Goal: Transaction & Acquisition: Purchase product/service

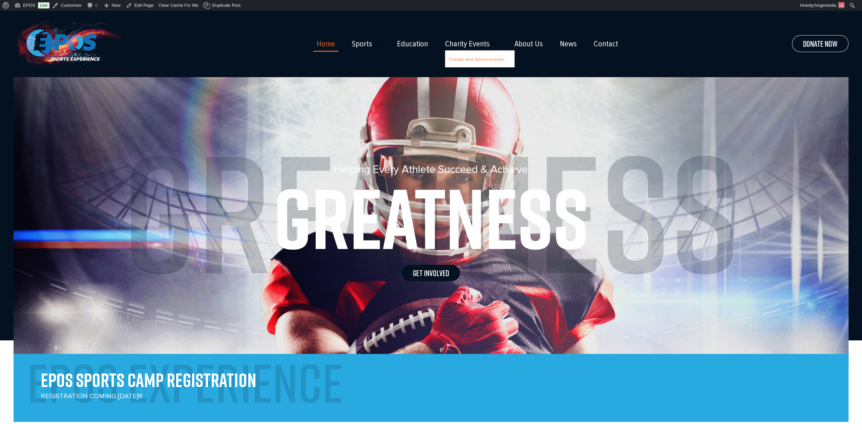
click at [460, 60] on link "Tickets and Sponsorships" at bounding box center [476, 60] width 56 height 6
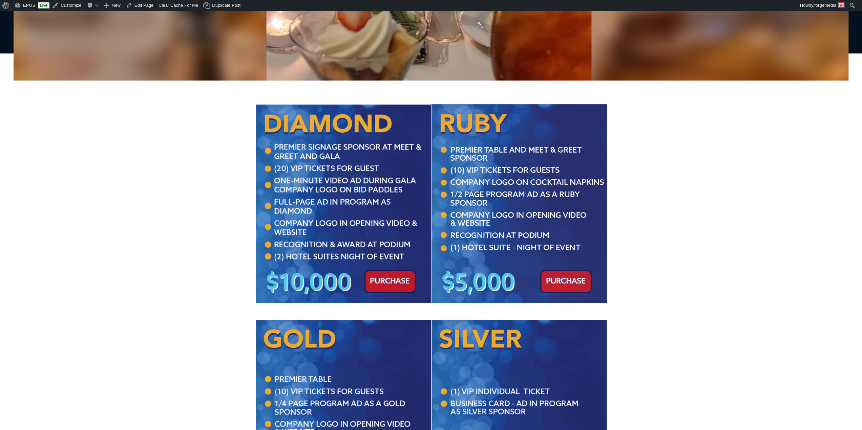
scroll to position [203, 0]
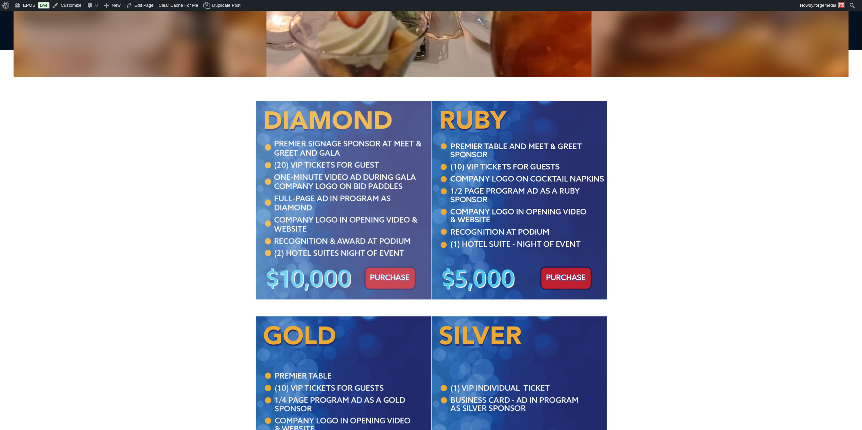
click at [396, 281] on img at bounding box center [343, 200] width 176 height 198
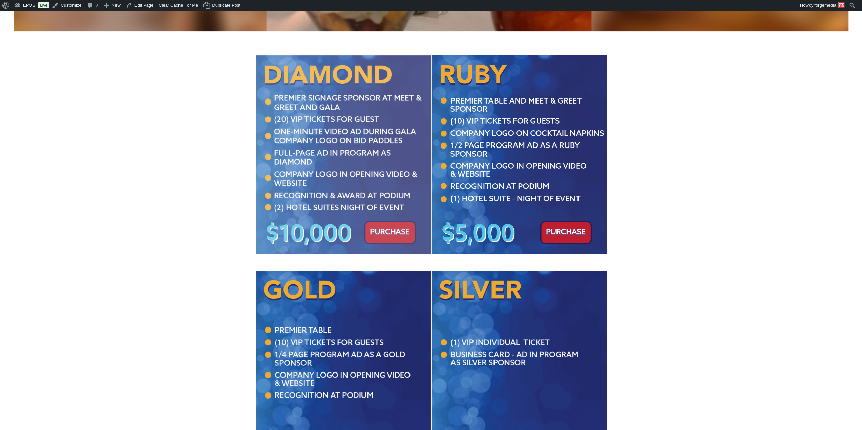
scroll to position [237, 0]
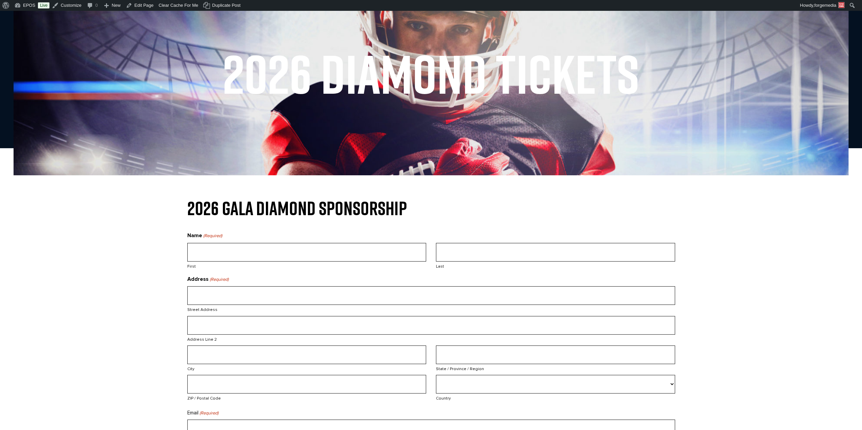
scroll to position [135, 0]
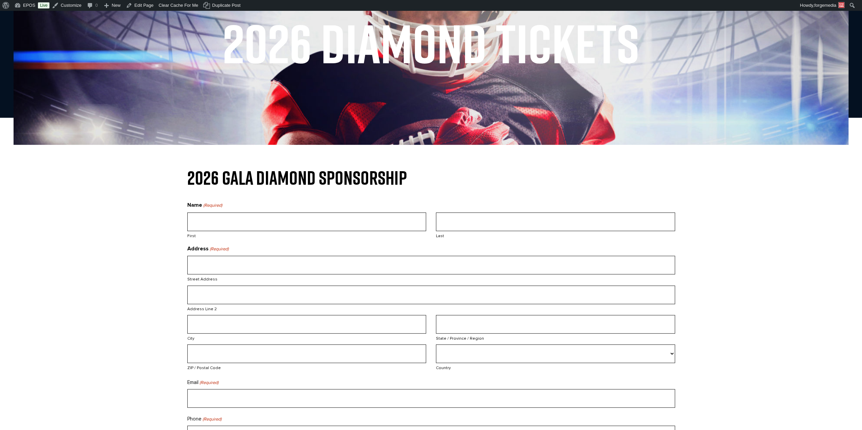
click at [259, 218] on input "First" at bounding box center [306, 222] width 239 height 19
type input "test"
click at [501, 223] on input "Last" at bounding box center [555, 222] width 239 height 19
type input "test"
click at [297, 267] on input "Street Address" at bounding box center [431, 265] width 488 height 19
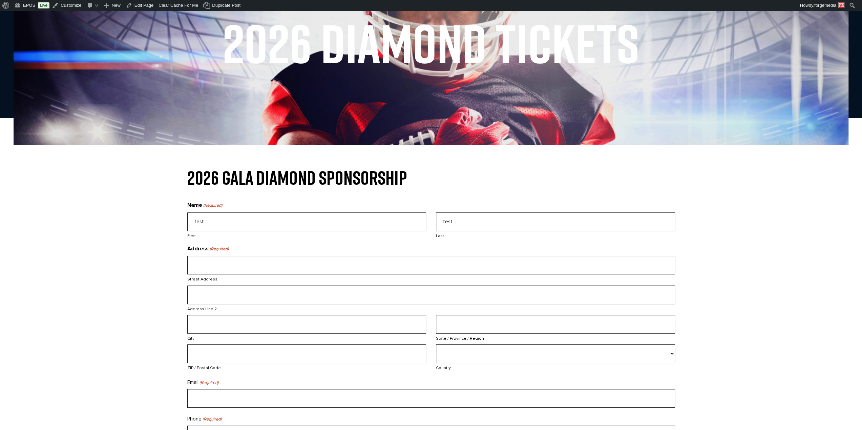
type input "20117 Rock Hollow Drive"
type input "Suite A"
type input "Arcadia"
type input "OK"
type input "73007-8110"
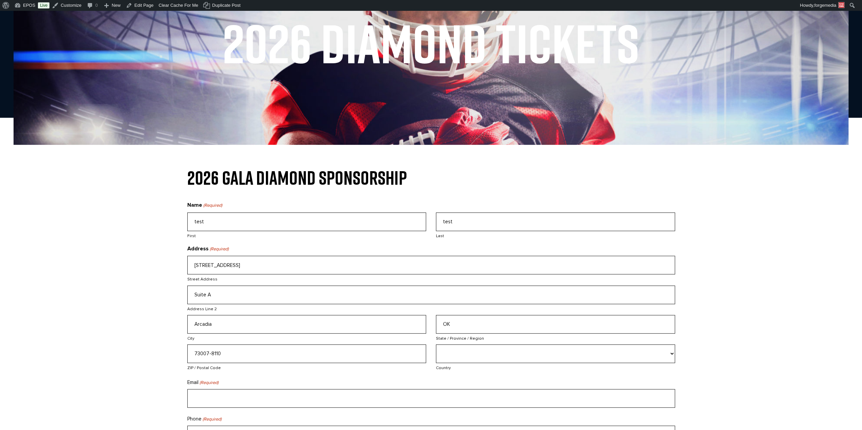
select select "United States"
type input "8003558969"
drag, startPoint x: 216, startPoint y: 296, endPoint x: 166, endPoint y: 294, distance: 50.5
click at [166, 294] on section "2026 GALA DIAMOND SPONSORSHIP Name (Required) test First test Last Address (Req…" at bounding box center [431, 377] width 862 height 416
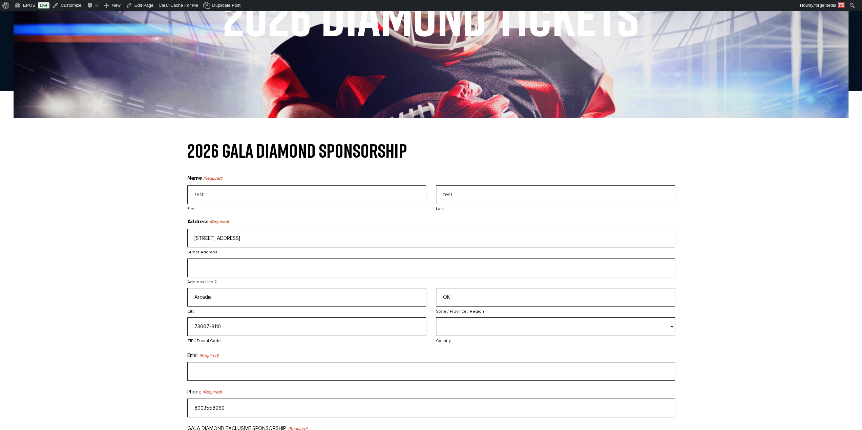
scroll to position [237, 0]
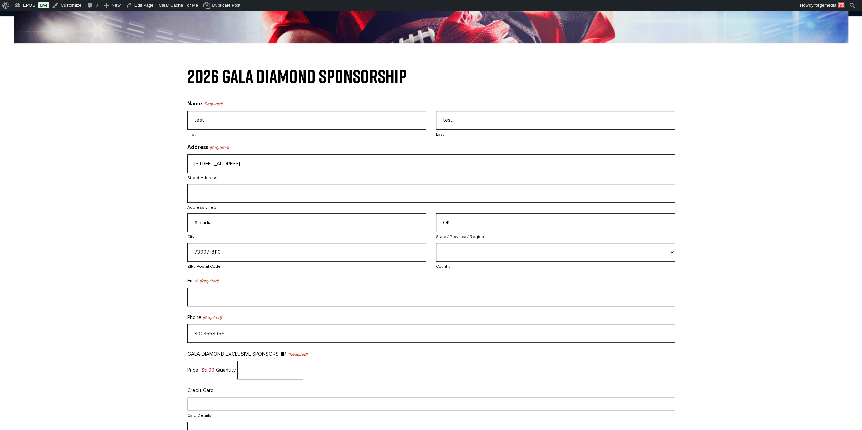
click at [213, 296] on input "Email (Required)" at bounding box center [431, 297] width 488 height 19
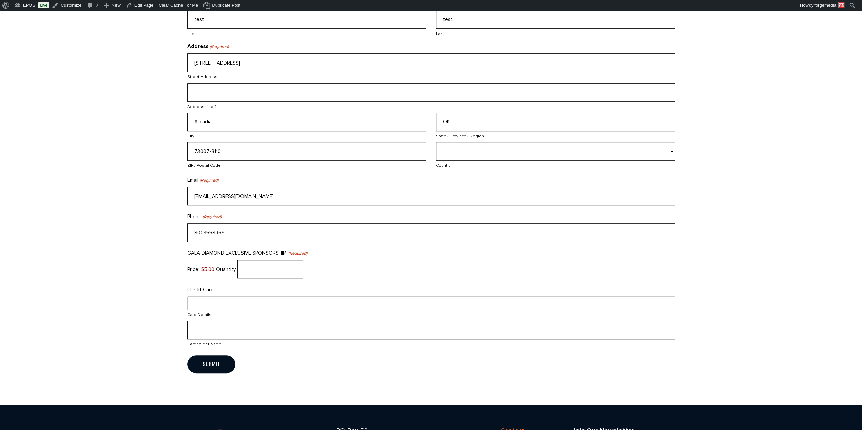
scroll to position [339, 0]
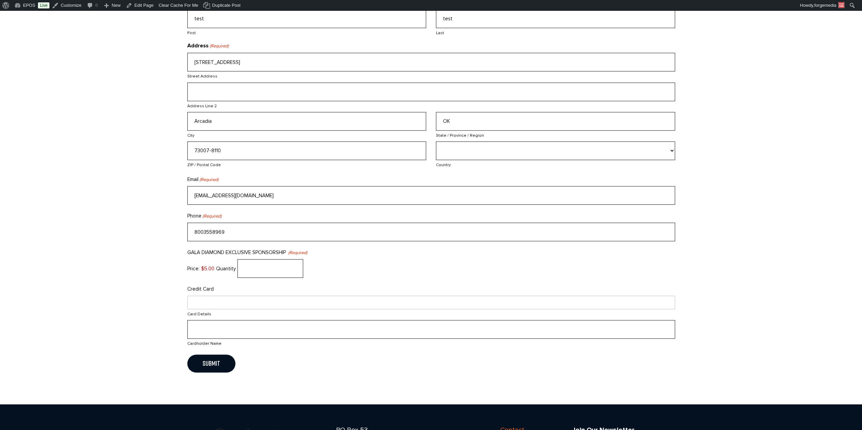
type input "support@forgemedia.com"
type input "1"
click at [294, 267] on input "1" at bounding box center [270, 268] width 66 height 19
click at [400, 265] on div "Price: $5.00 Quantity 1" at bounding box center [431, 268] width 488 height 19
click at [238, 325] on input "Cardholder Name" at bounding box center [431, 329] width 488 height 19
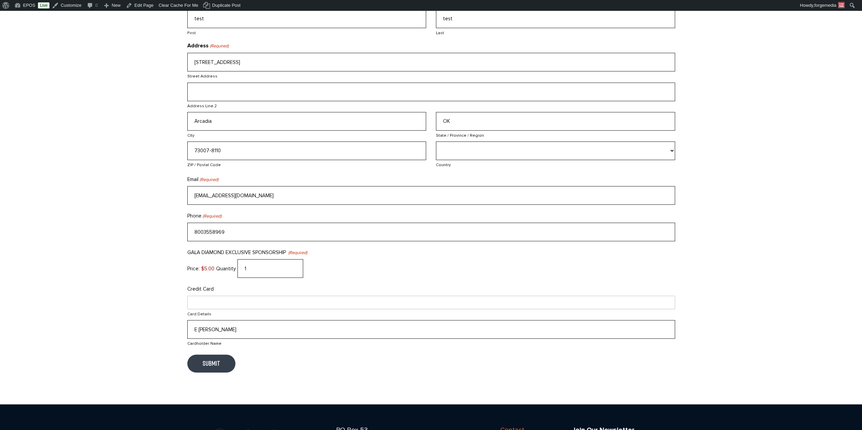
type input "E Smith"
click at [219, 366] on input "Submit" at bounding box center [211, 364] width 48 height 18
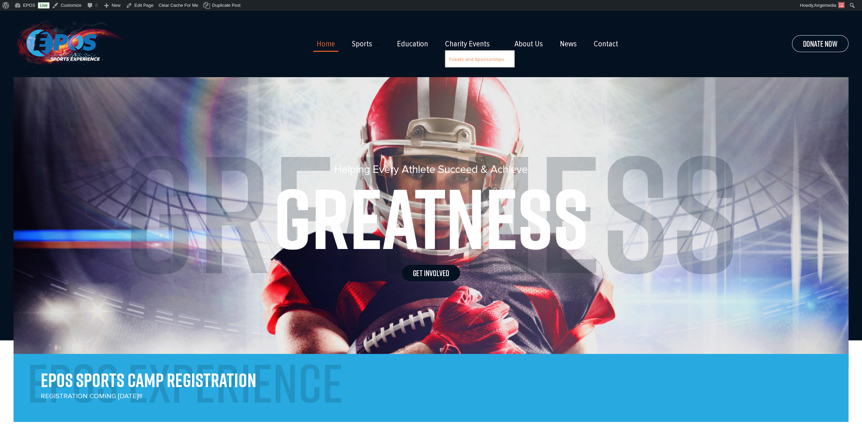
click at [463, 61] on link "Tickets and Sponsorships" at bounding box center [476, 60] width 56 height 6
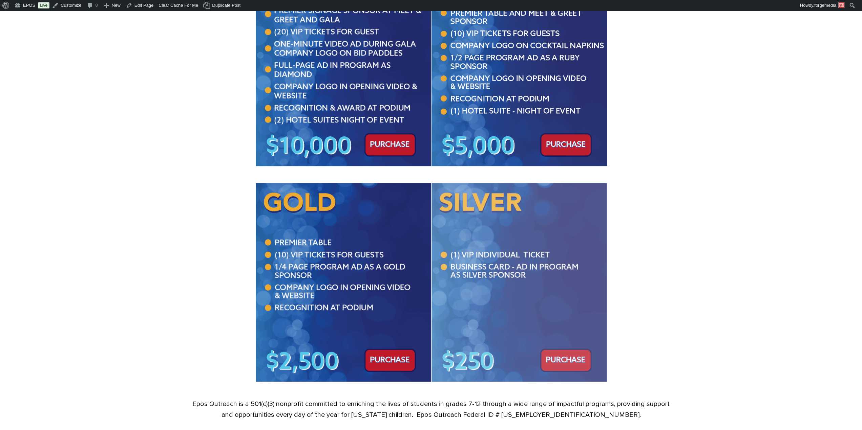
scroll to position [339, 0]
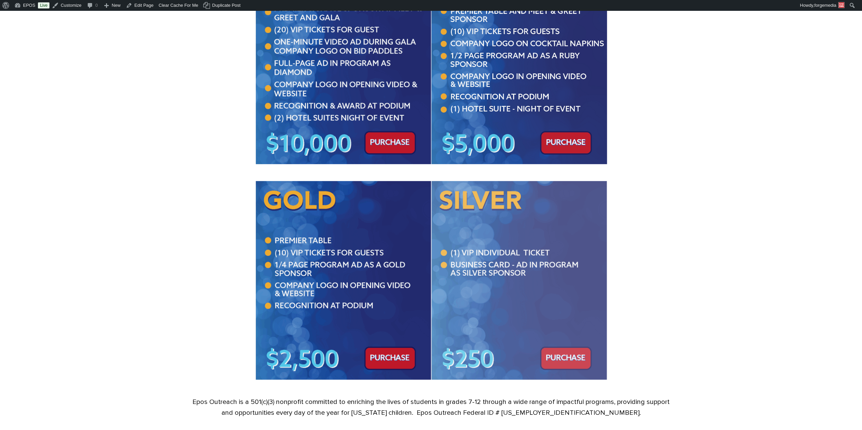
click at [559, 360] on img at bounding box center [519, 280] width 176 height 198
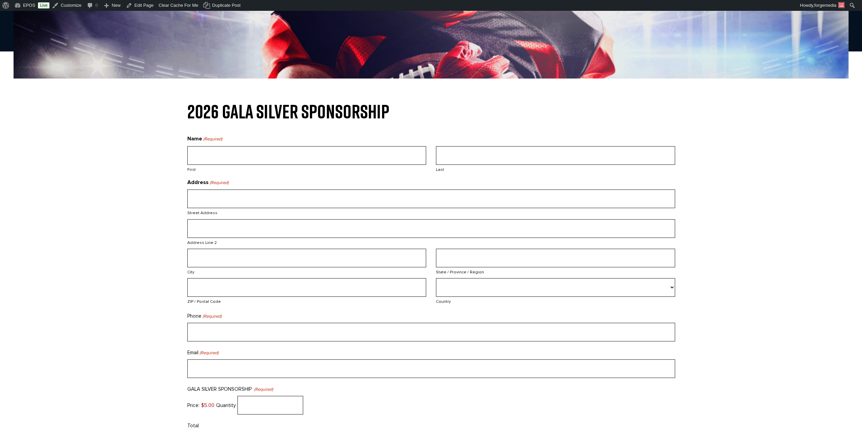
scroll to position [203, 0]
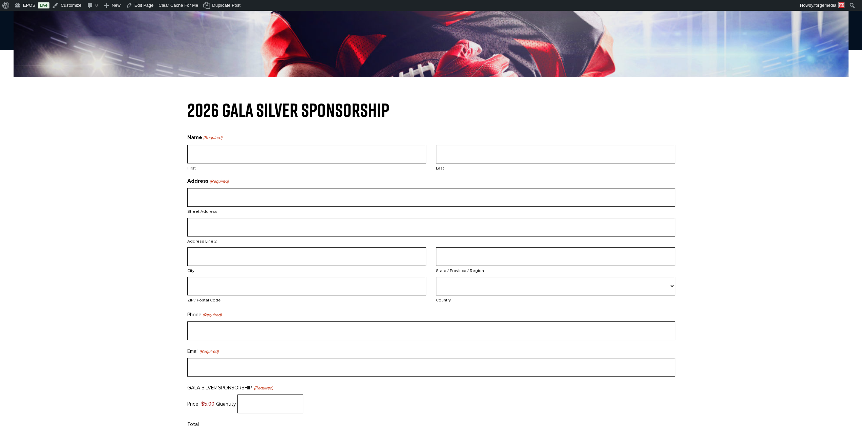
click at [265, 156] on input "First" at bounding box center [306, 154] width 239 height 19
drag, startPoint x: 244, startPoint y: 152, endPoint x: 179, endPoint y: 158, distance: 64.6
click at [179, 158] on section "2026 GALA SILVER SPONSORSHIP Name (Required) Test2 First Last Address (Required…" at bounding box center [431, 327] width 862 height 452
type input "Test2"
click at [465, 151] on input "Last" at bounding box center [555, 154] width 239 height 19
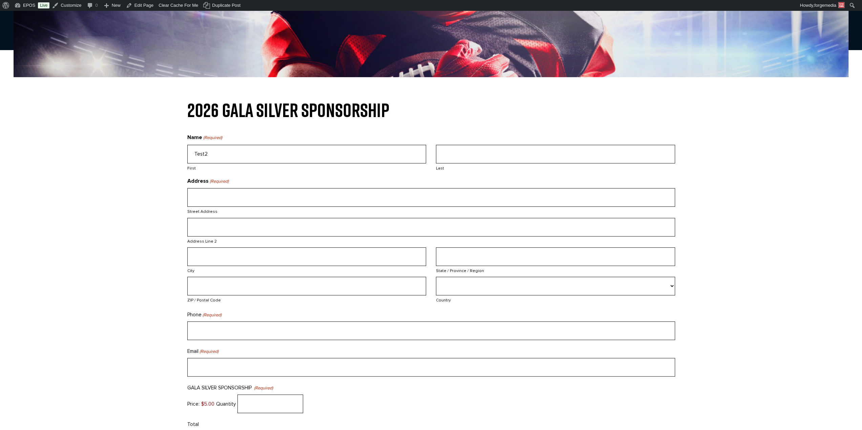
paste input "Test2"
type input "Test2"
click at [247, 190] on input "Street Address" at bounding box center [431, 197] width 488 height 19
type input "20117 Rock Hollow Dr"
type input "Arcadia"
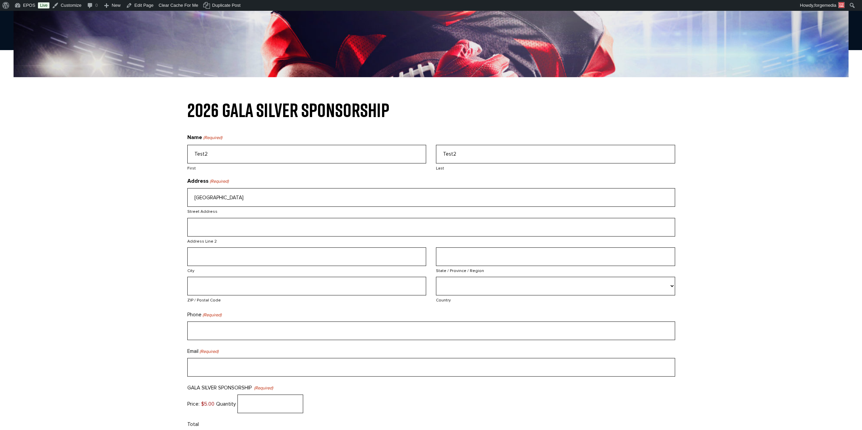
type input "OK"
type input "73007-8110"
select select "United States"
click at [211, 330] on input "(___) ___-____" at bounding box center [431, 331] width 488 height 19
type input "(800) 355-8969"
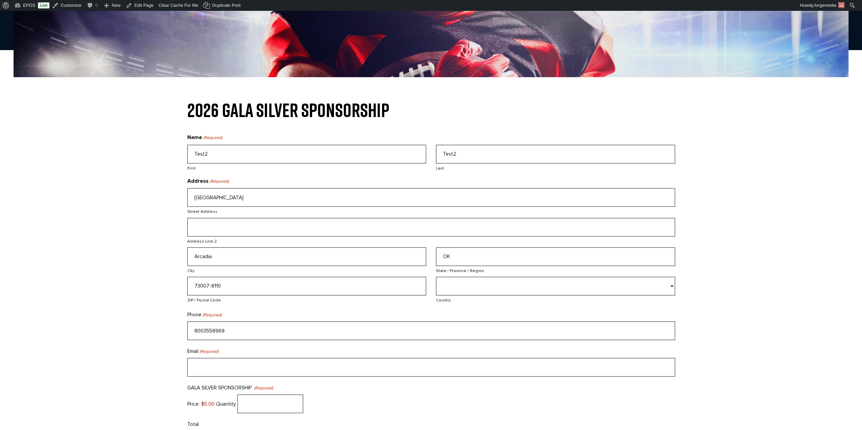
type input "Suite A"
drag, startPoint x: 180, startPoint y: 226, endPoint x: 153, endPoint y: 226, distance: 27.1
click at [153, 226] on section "2026 GALA SILVER SPONSORSHIP Name (Required) Test2 First Test2 Last Address (Re…" at bounding box center [431, 327] width 862 height 452
click at [240, 370] on input "Email (Required)" at bounding box center [431, 367] width 488 height 19
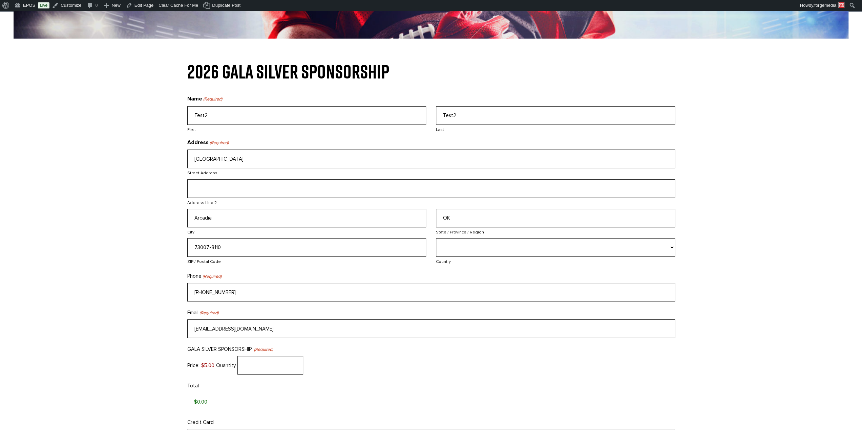
scroll to position [339, 0]
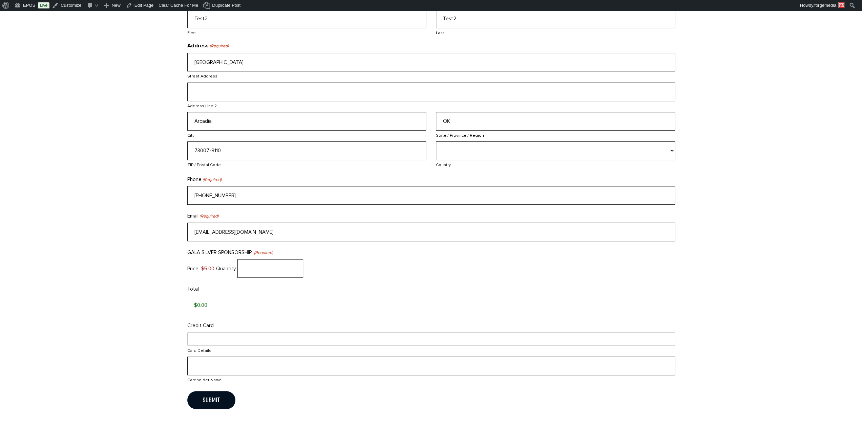
type input "support@forgemedia.com"
type input "1"
type input "$5.00"
type input "1"
click at [295, 267] on input "1" at bounding box center [270, 268] width 66 height 19
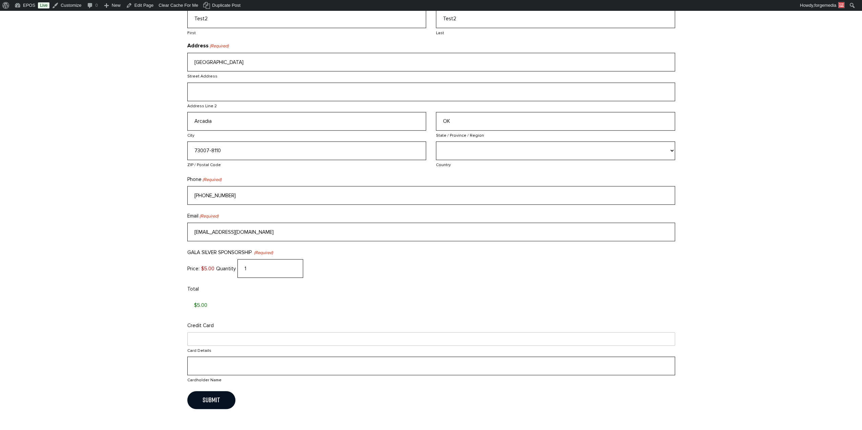
click at [245, 363] on input "Cardholder Name" at bounding box center [431, 366] width 488 height 19
type input "Smith"
click at [308, 402] on div "Submit" at bounding box center [431, 401] width 488 height 31
click at [214, 397] on input "Submit" at bounding box center [211, 401] width 48 height 18
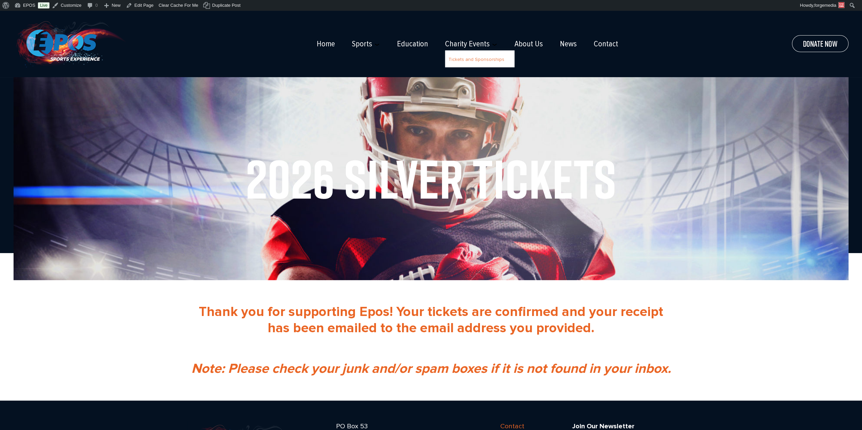
click at [466, 60] on link "Tickets and Sponsorships" at bounding box center [476, 60] width 56 height 6
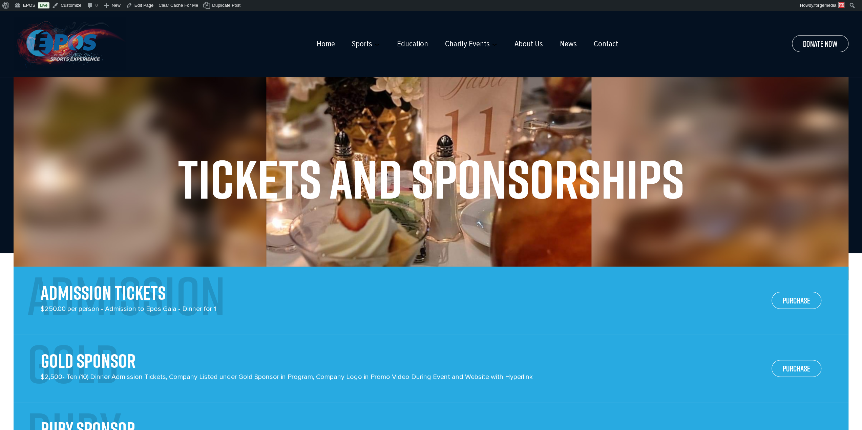
click at [85, 52] on img at bounding box center [70, 44] width 112 height 54
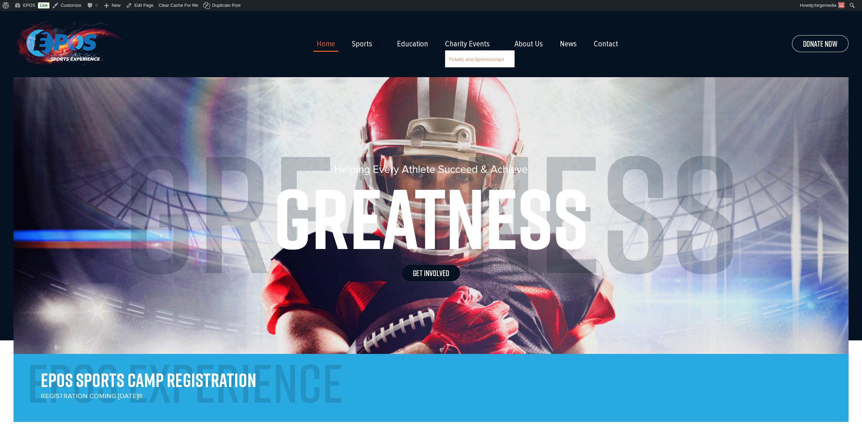
click at [465, 62] on link "Tickets and Sponsorships" at bounding box center [476, 60] width 56 height 6
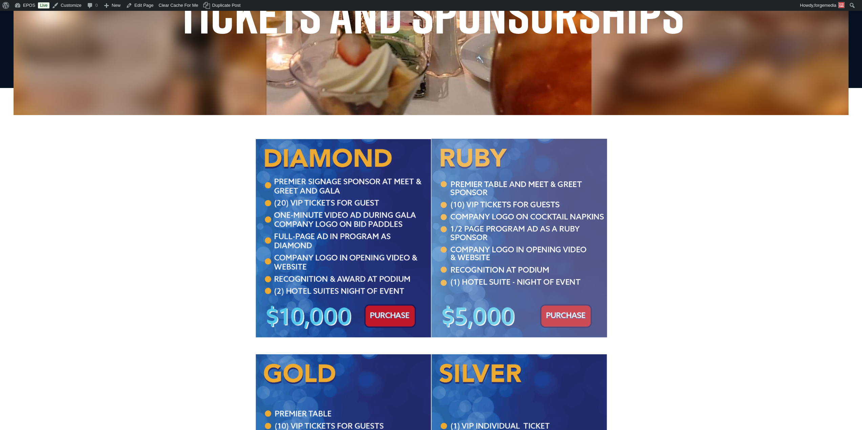
scroll to position [271, 0]
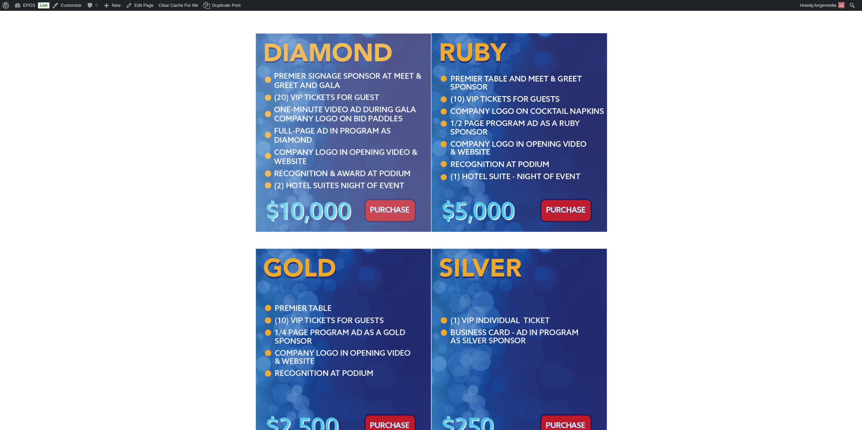
click at [332, 137] on img at bounding box center [343, 133] width 176 height 198
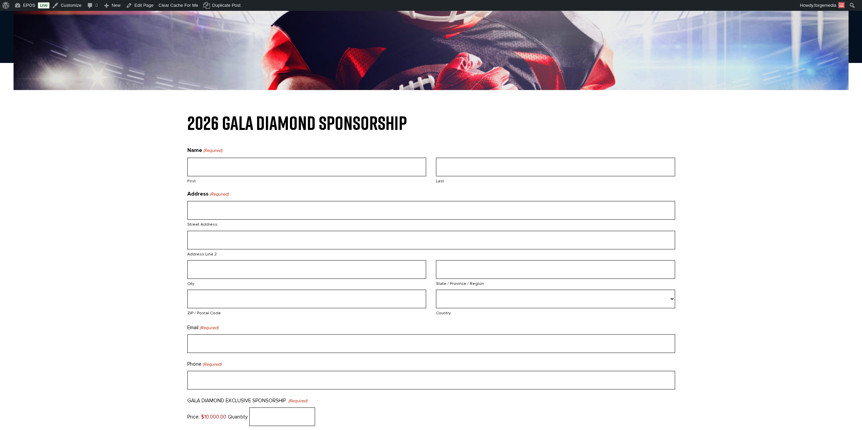
scroll to position [169, 0]
